Goal: Find specific page/section: Find specific page/section

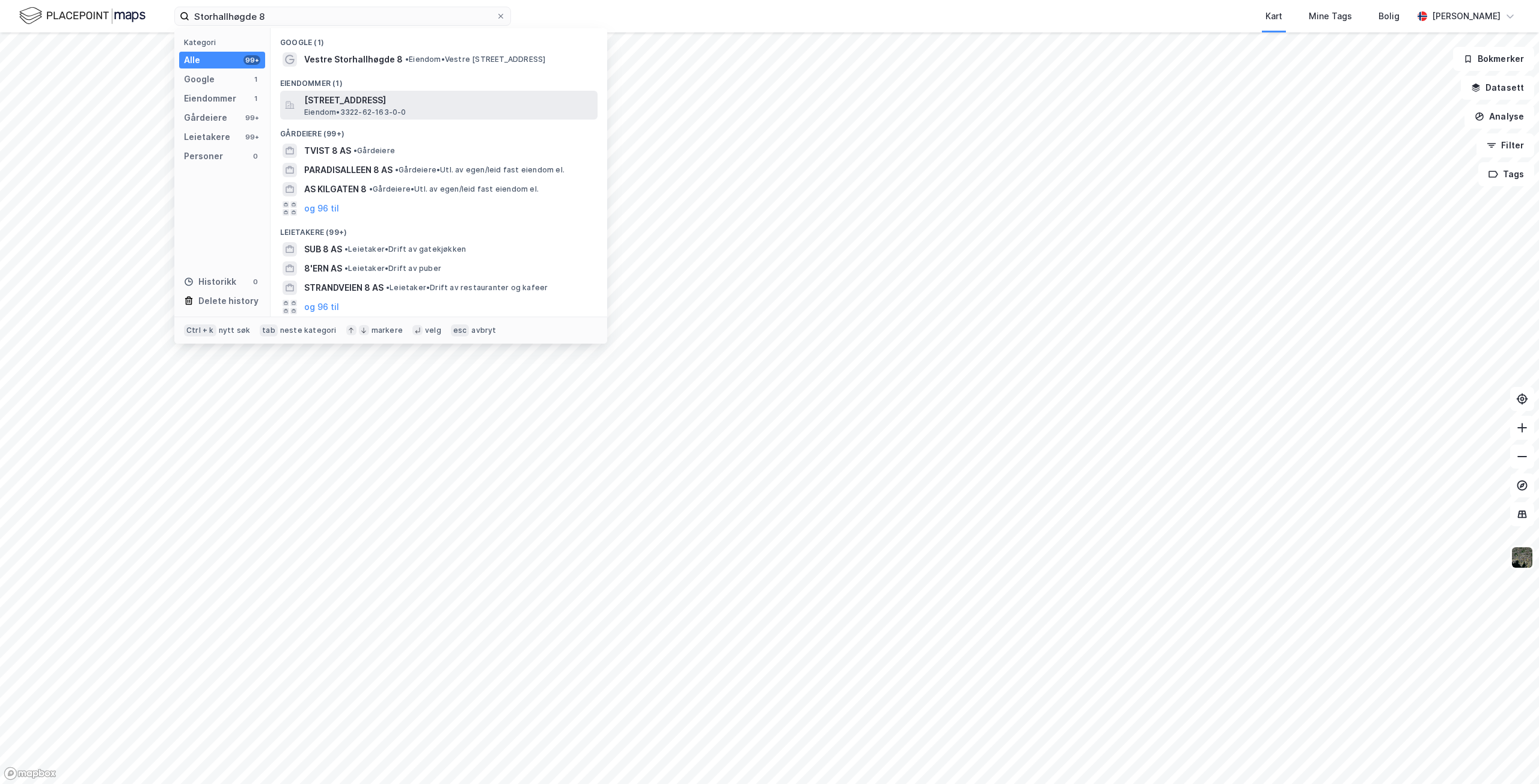
type input "Storhallhøgde 8"
click at [392, 97] on span "[STREET_ADDRESS]" at bounding box center [448, 100] width 289 height 14
